Goal: Find contact information: Find contact information

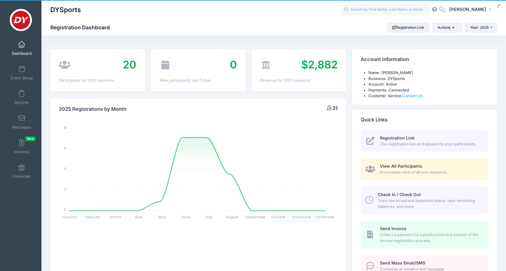
select select
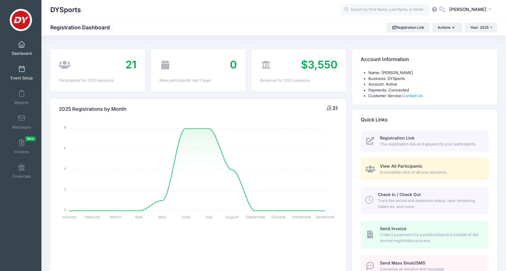
click at [29, 71] on link "Event Setup" at bounding box center [22, 72] width 28 height 21
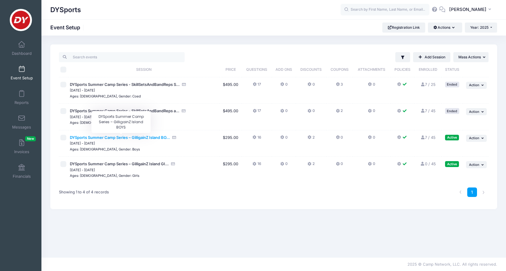
click at [136, 135] on span "DYSports Summer Camp Series – GilligainZ Island BO..." at bounding box center [120, 137] width 100 height 5
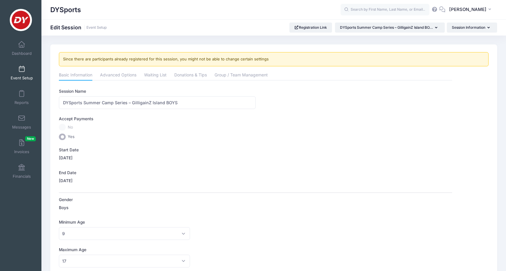
click at [24, 75] on span "Event Setup" at bounding box center [22, 77] width 22 height 5
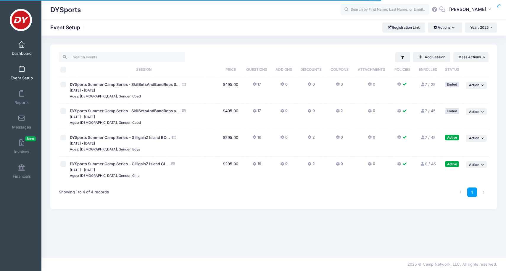
click at [25, 43] on link "Dashboard" at bounding box center [22, 48] width 28 height 21
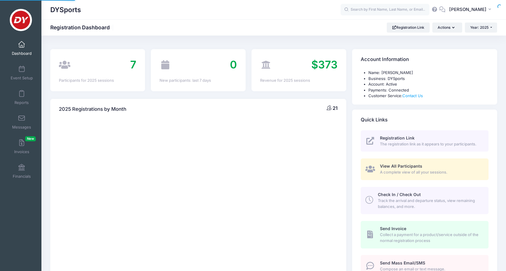
select select
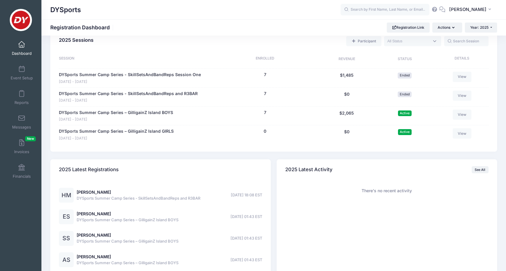
scroll to position [256, 0]
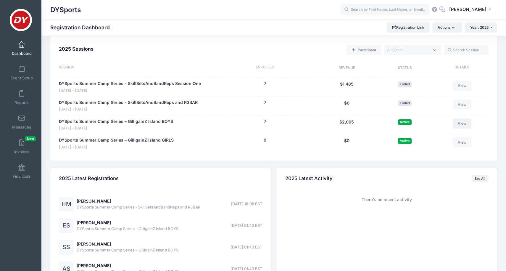
click at [462, 122] on link "View" at bounding box center [462, 123] width 19 height 10
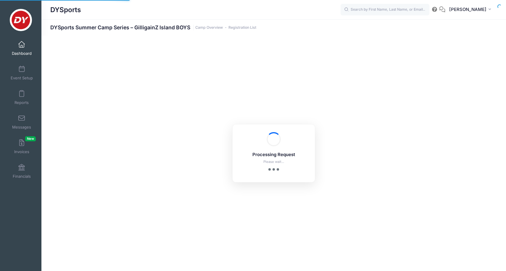
select select "10"
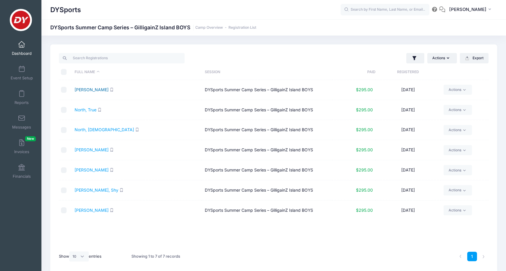
click at [96, 89] on link "Al-Oudi, Yusuf" at bounding box center [92, 89] width 34 height 5
click at [86, 109] on link "North, True" at bounding box center [86, 109] width 22 height 5
click at [93, 151] on link "Shah, Arissa" at bounding box center [92, 149] width 34 height 5
click at [87, 210] on link "Sibert, Amos" at bounding box center [92, 209] width 34 height 5
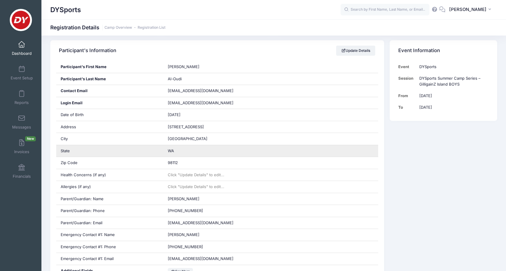
scroll to position [99, 0]
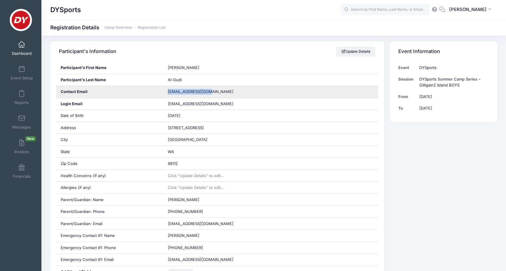
drag, startPoint x: 205, startPoint y: 90, endPoint x: 166, endPoint y: 93, distance: 39.4
click at [166, 93] on div "bsibert@nri-inc.com" at bounding box center [270, 92] width 215 height 12
copy span "bsibert@nri-inc.com"
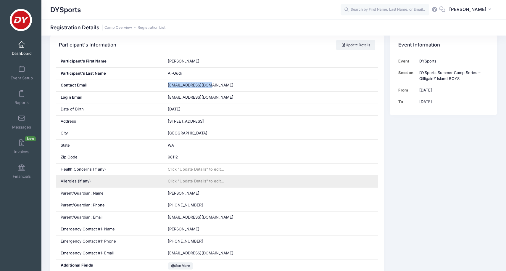
scroll to position [106, 0]
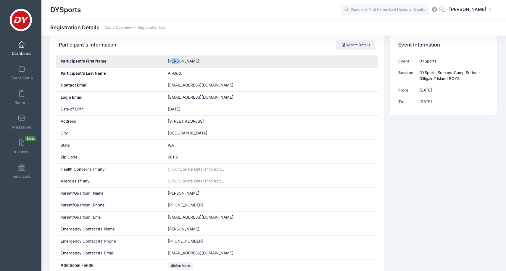
drag, startPoint x: 179, startPoint y: 62, endPoint x: 173, endPoint y: 61, distance: 5.9
click at [173, 61] on div "Yusuf" at bounding box center [270, 61] width 215 height 12
click at [197, 58] on div "Yusuf" at bounding box center [270, 61] width 215 height 12
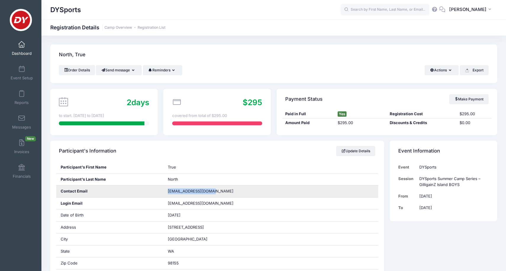
drag, startPoint x: 217, startPoint y: 191, endPoint x: 167, endPoint y: 191, distance: 50.3
click at [167, 191] on div "mvpemberton@gmail.com" at bounding box center [270, 191] width 215 height 12
copy span "mvpemberton@gmail.com"
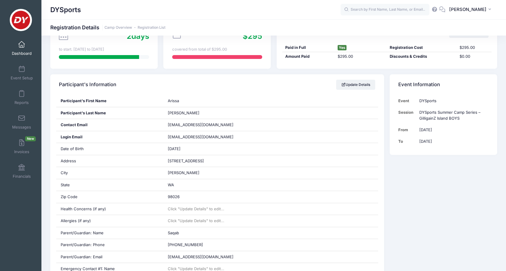
scroll to position [69, 0]
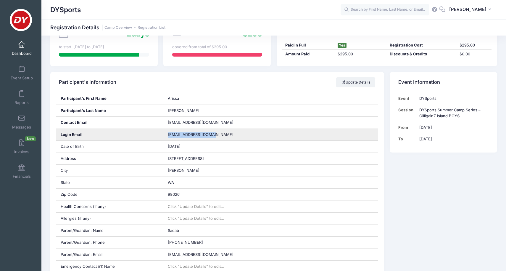
drag, startPoint x: 216, startPoint y: 131, endPoint x: 168, endPoint y: 133, distance: 48.3
click at [168, 133] on span "saqabhusain@ymail.com" at bounding box center [205, 135] width 74 height 6
copy span "saqabhusain@ymail.com"
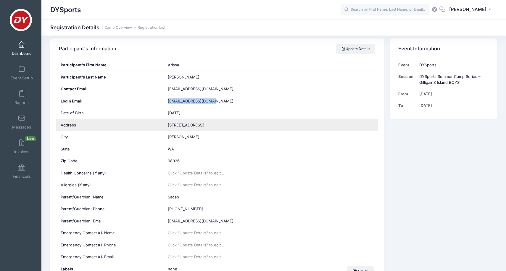
scroll to position [103, 0]
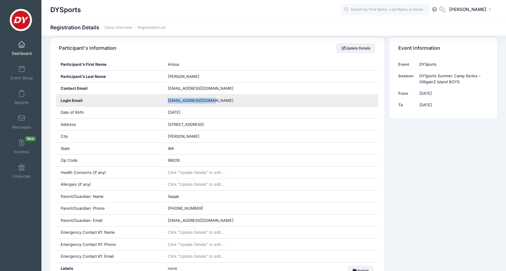
copy span "saqabhusain@ymail.com"
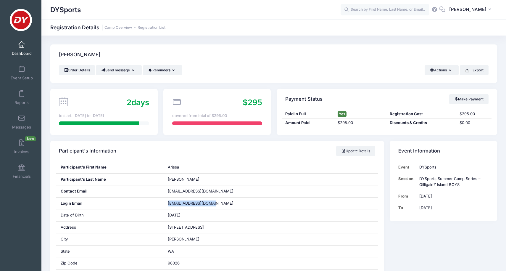
scroll to position [0, 0]
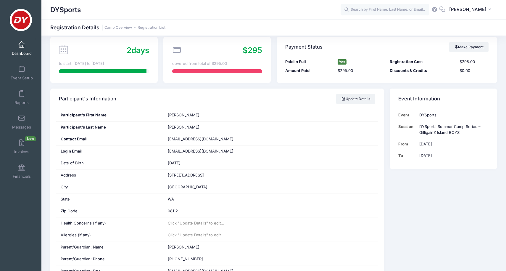
scroll to position [52, 0]
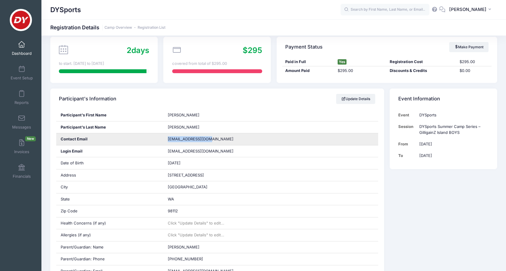
drag, startPoint x: 206, startPoint y: 138, endPoint x: 165, endPoint y: 138, distance: 40.8
click at [165, 138] on div "[EMAIL_ADDRESS][DOMAIN_NAME]" at bounding box center [270, 139] width 215 height 12
copy span "[EMAIL_ADDRESS][DOMAIN_NAME]"
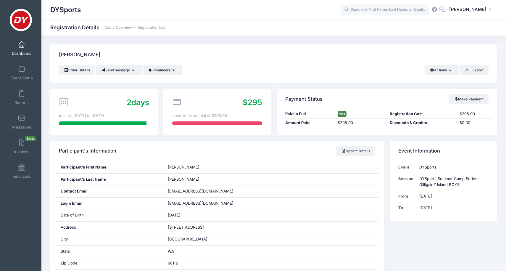
scroll to position [0, 0]
